Goal: Task Accomplishment & Management: Use online tool/utility

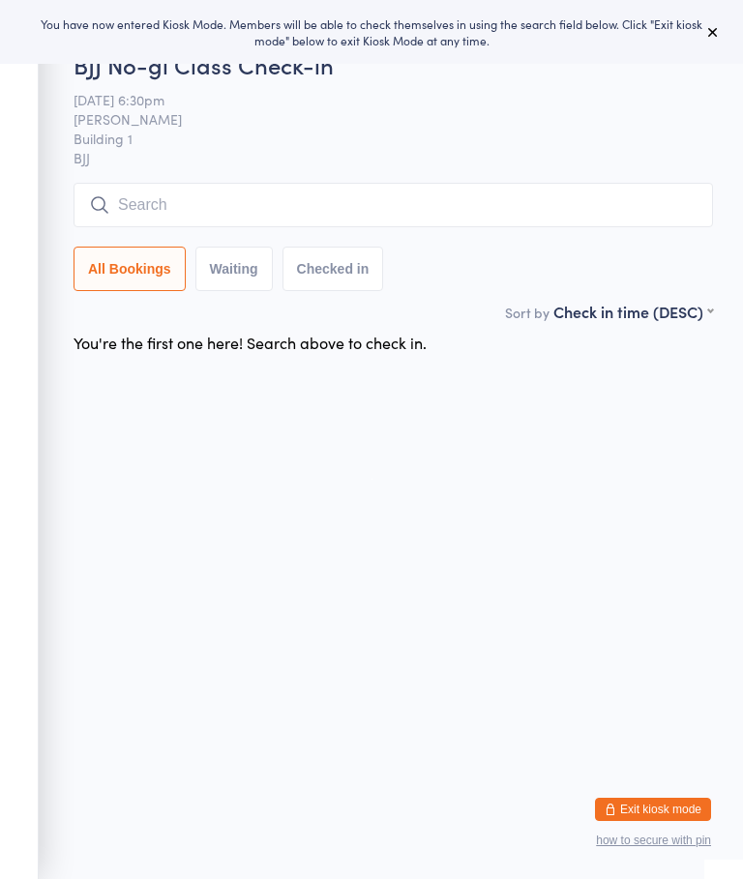
click at [723, 27] on button at bounding box center [712, 31] width 23 height 23
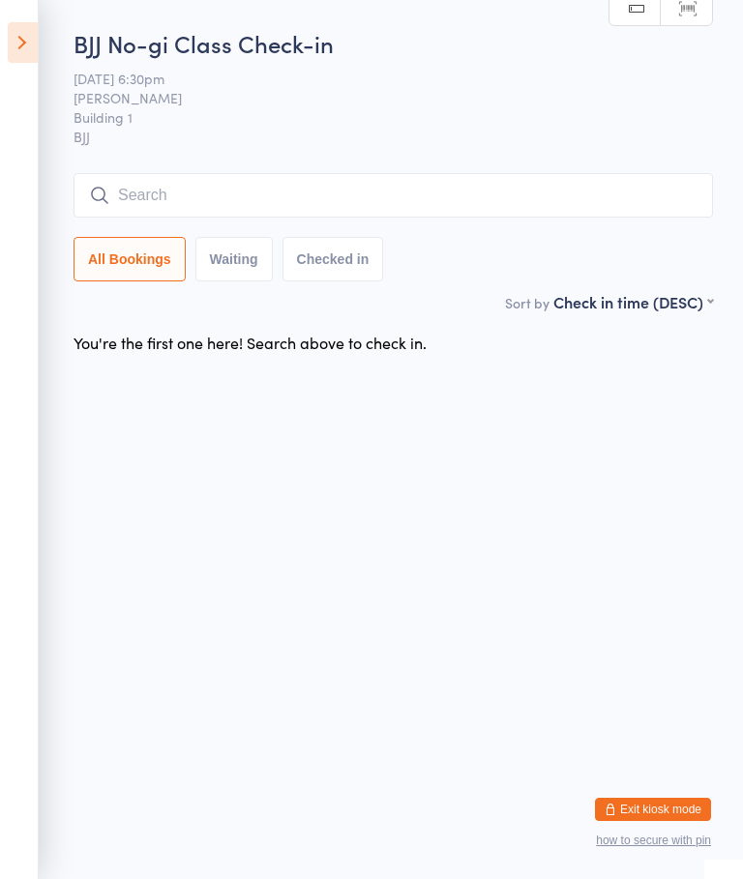
click at [260, 184] on input "search" at bounding box center [393, 195] width 639 height 44
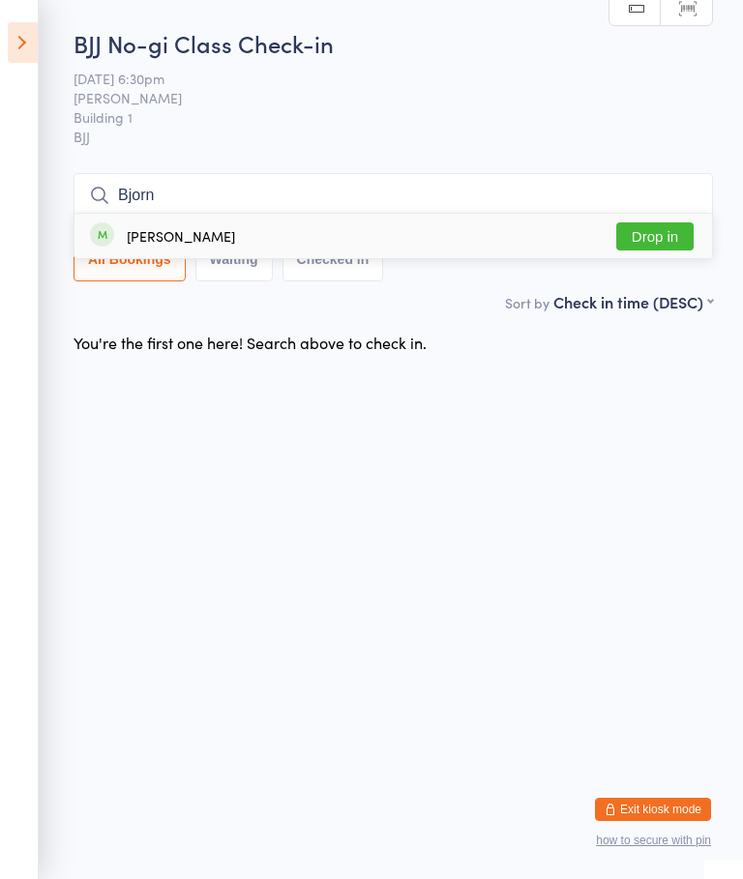
type input "Bjorn"
click at [655, 222] on button "Drop in" at bounding box center [654, 236] width 77 height 28
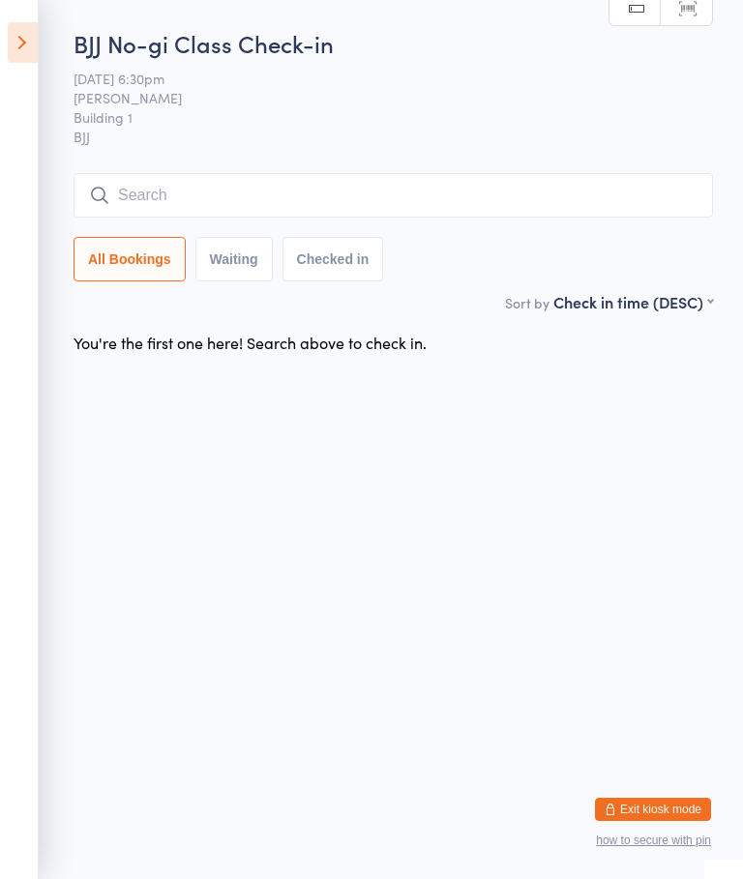
scroll to position [0, 0]
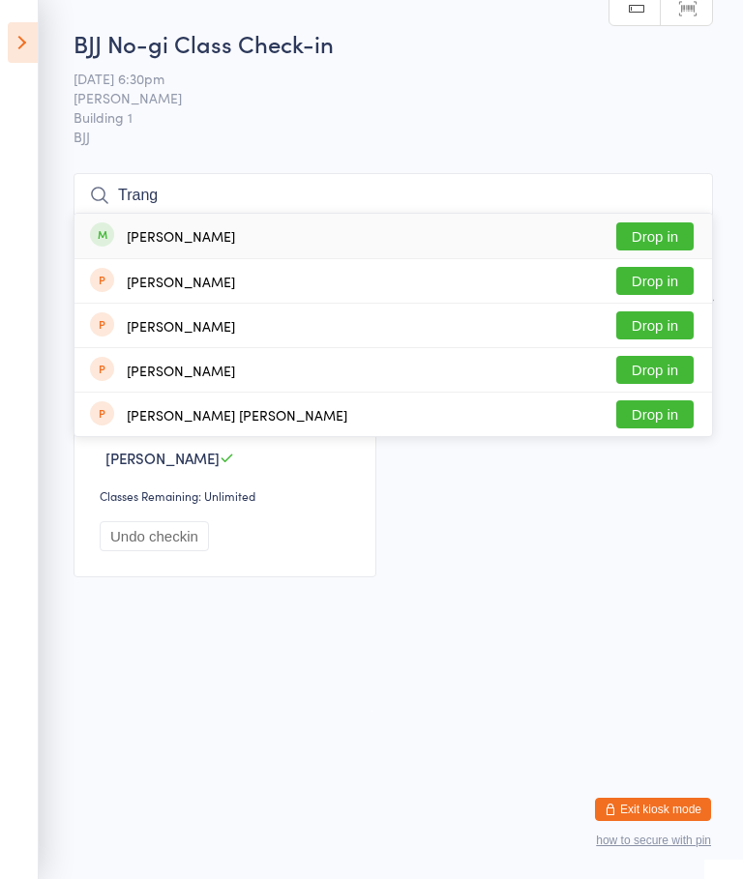
type input "Trang"
click at [654, 232] on button "Drop in" at bounding box center [654, 236] width 77 height 28
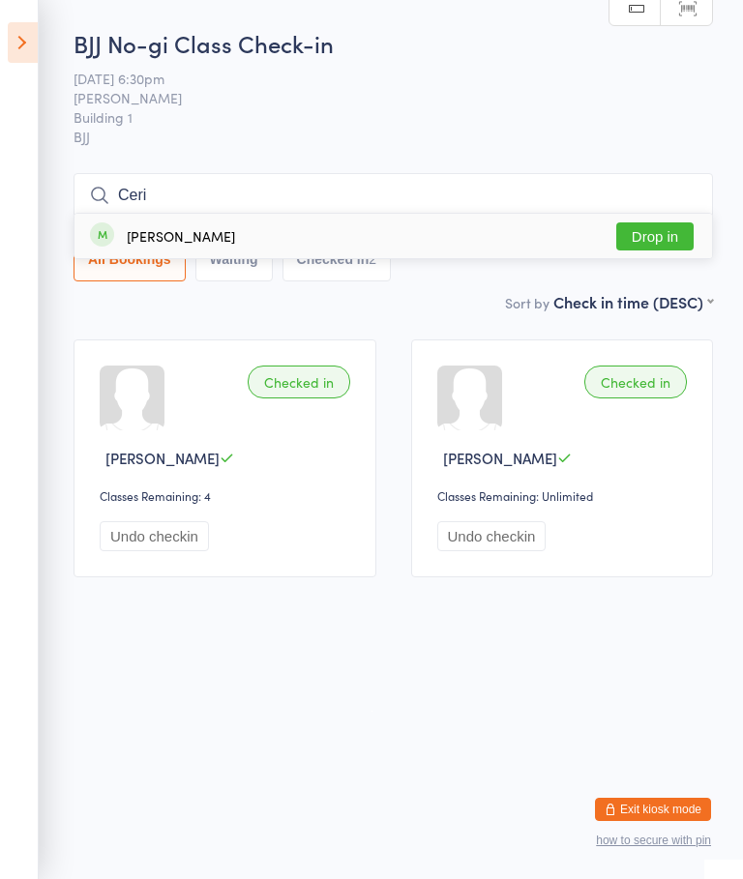
type input "Ceri"
click at [658, 233] on button "Drop in" at bounding box center [654, 236] width 77 height 28
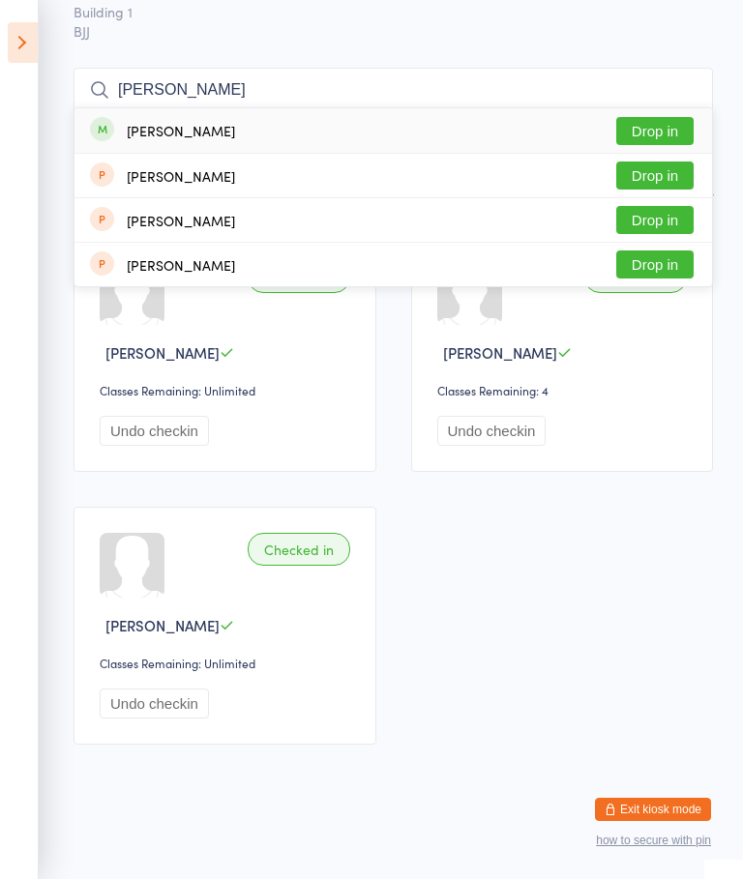
scroll to position [192, 0]
type input "[PERSON_NAME]"
click at [668, 117] on button "Drop in" at bounding box center [654, 131] width 77 height 28
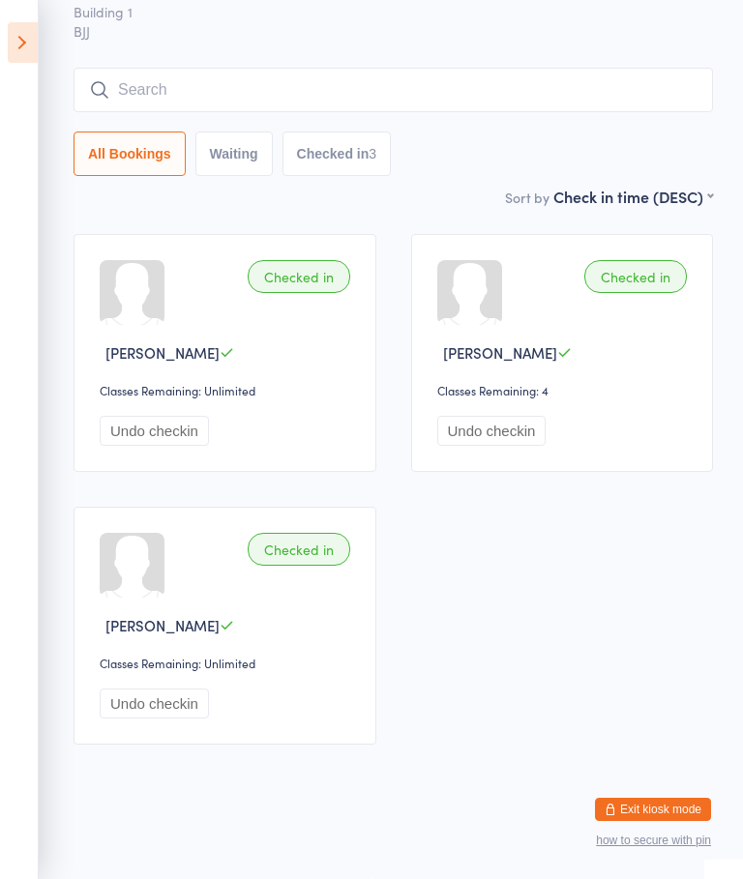
scroll to position [133, 0]
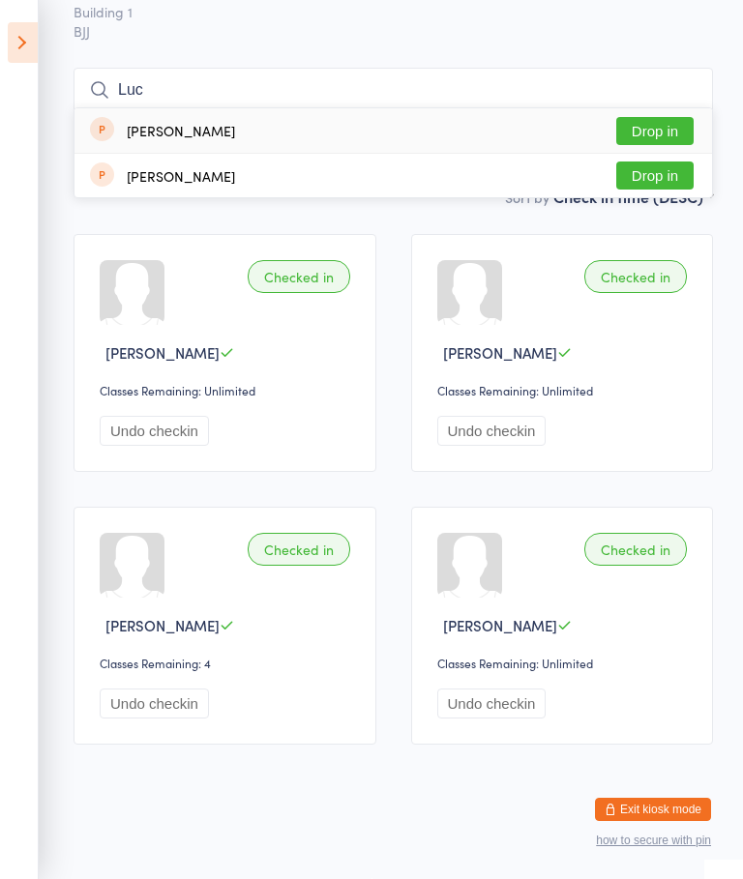
type input "Luc"
click at [666, 117] on button "Drop in" at bounding box center [654, 131] width 77 height 28
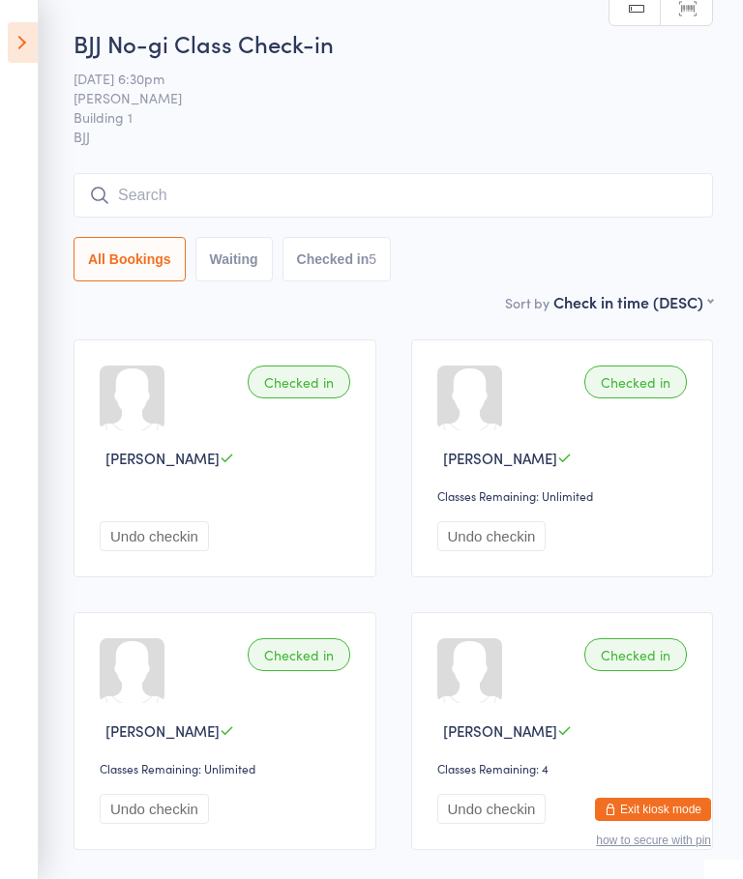
scroll to position [0, 0]
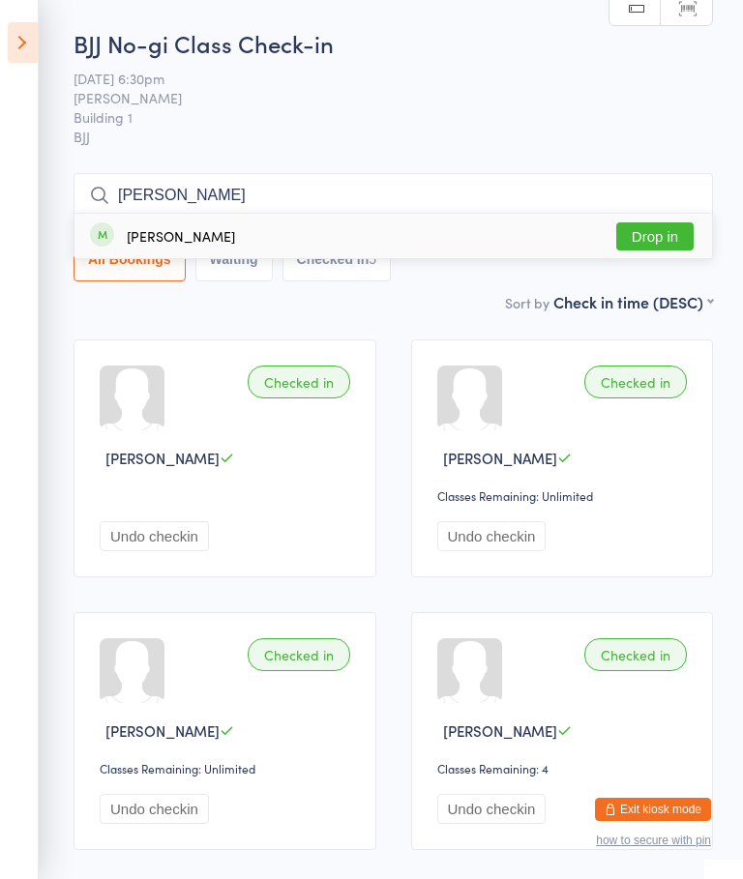
type input "[PERSON_NAME]"
click at [650, 232] on button "Drop in" at bounding box center [654, 236] width 77 height 28
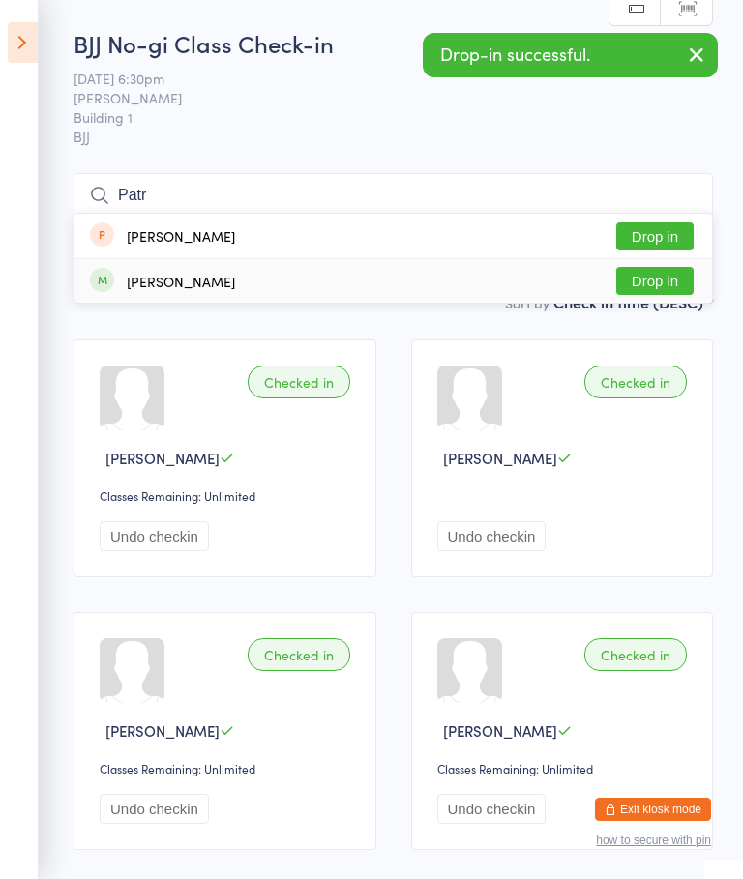
type input "Patr"
click at [658, 288] on button "Drop in" at bounding box center [654, 281] width 77 height 28
